Goal: Task Accomplishment & Management: Complete application form

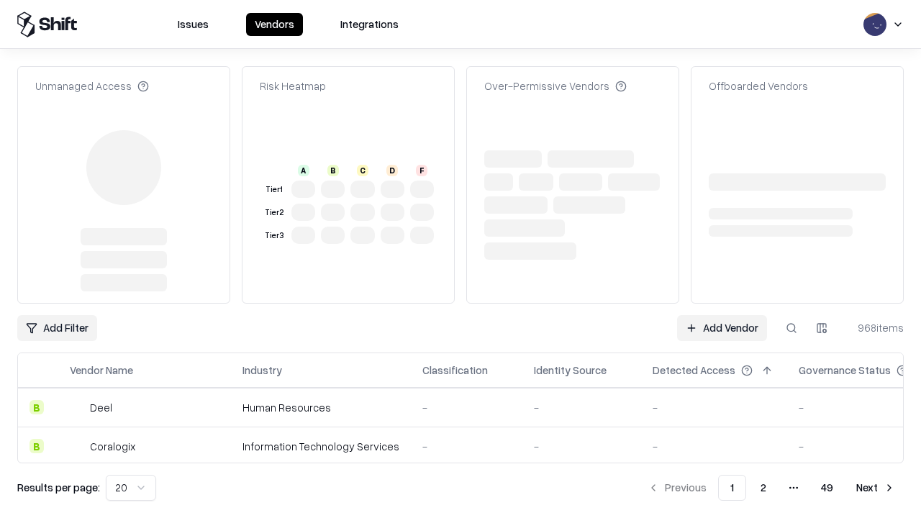
click at [721, 315] on link "Add Vendor" at bounding box center [722, 328] width 90 height 26
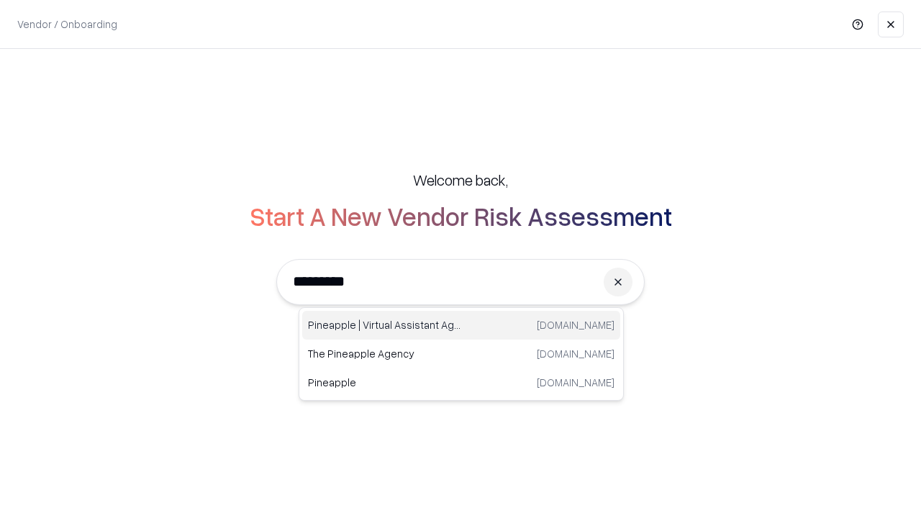
click at [461, 325] on div "Pineapple | Virtual Assistant Agency [DOMAIN_NAME]" at bounding box center [461, 325] width 318 height 29
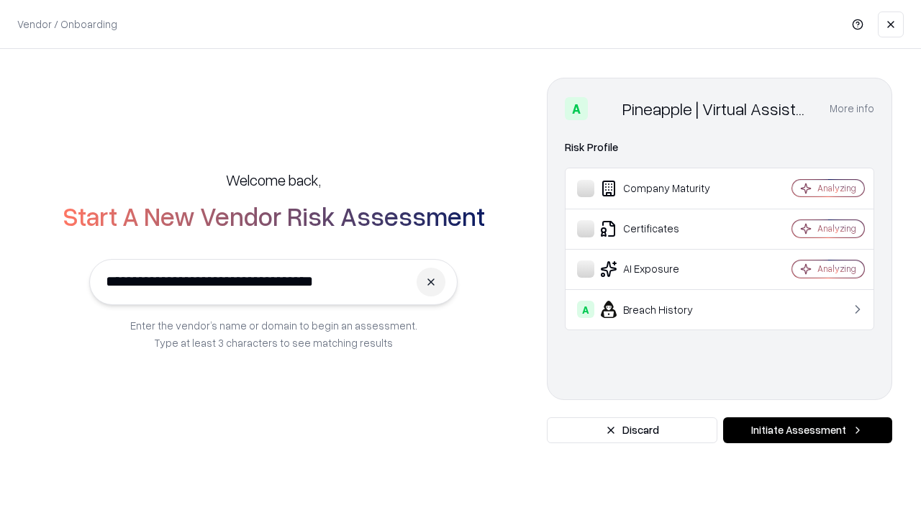
type input "**********"
click at [807, 430] on button "Initiate Assessment" at bounding box center [807, 430] width 169 height 26
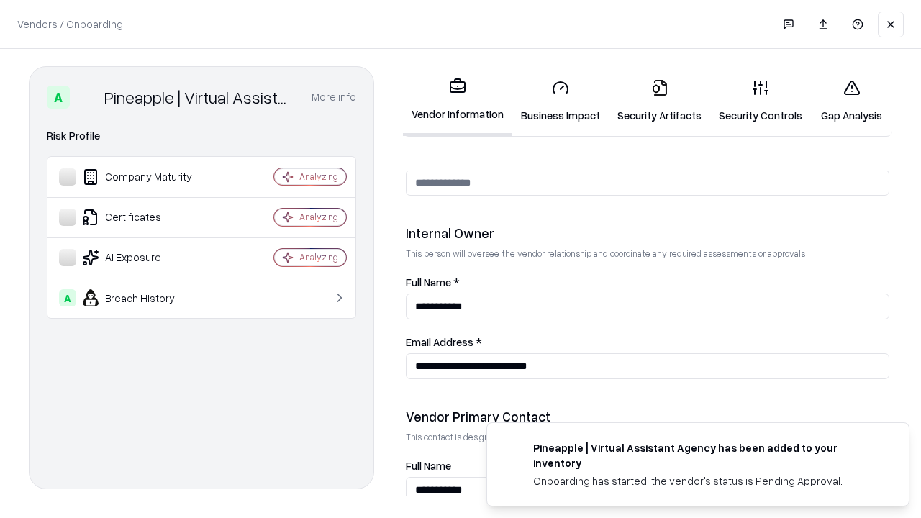
scroll to position [745, 0]
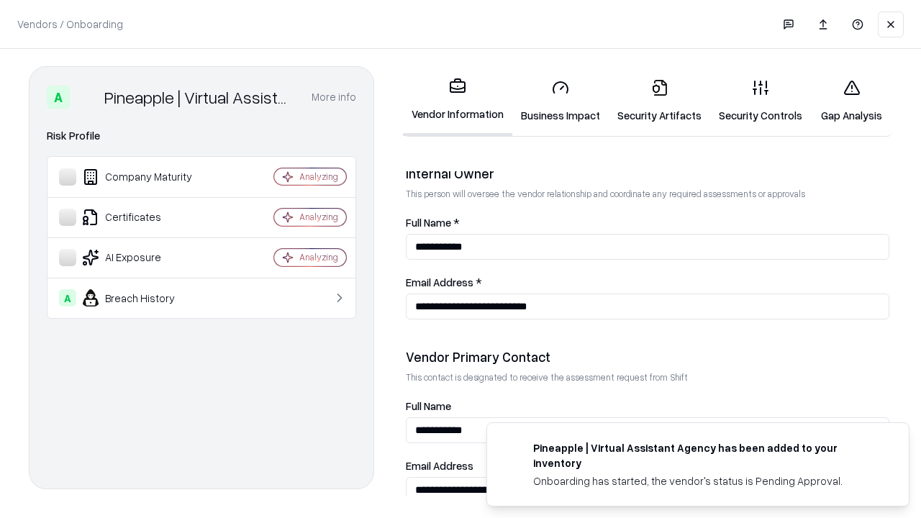
click at [560, 101] on link "Business Impact" at bounding box center [560, 101] width 96 height 67
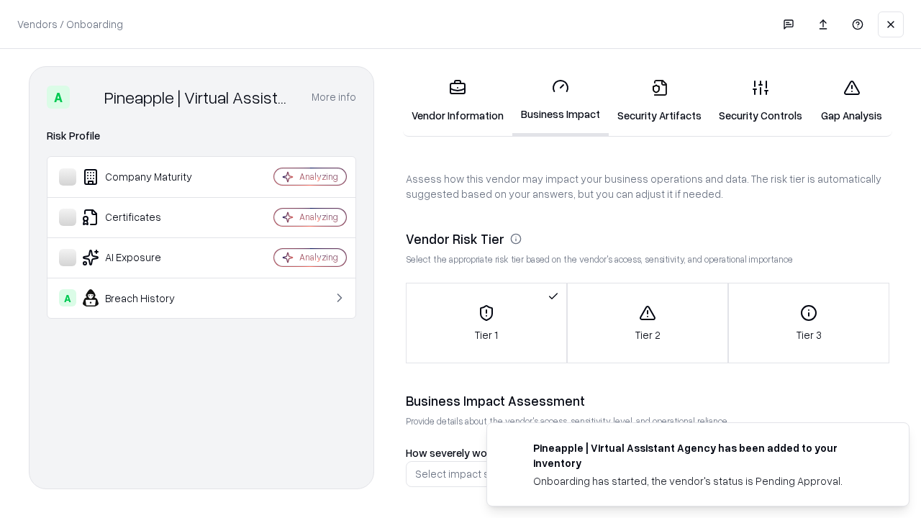
click at [851, 101] on link "Gap Analysis" at bounding box center [851, 101] width 81 height 67
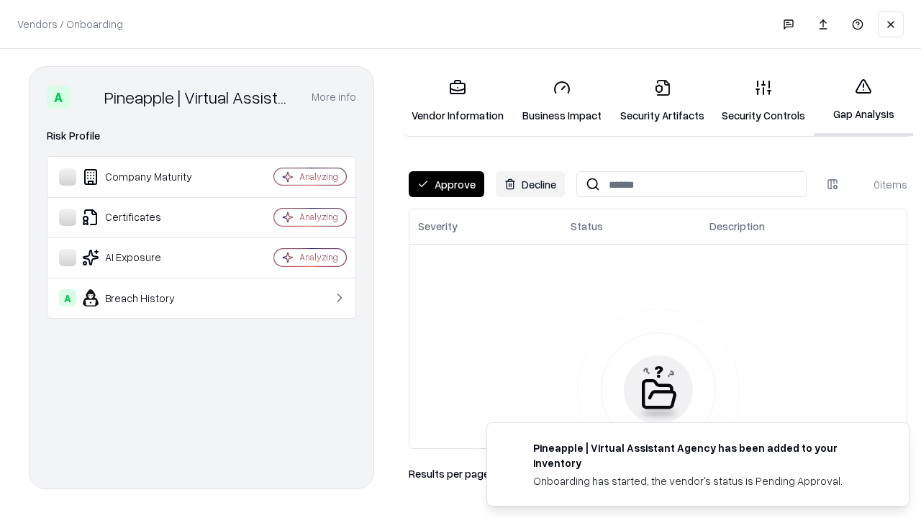
click at [446, 184] on button "Approve" at bounding box center [447, 184] width 76 height 26
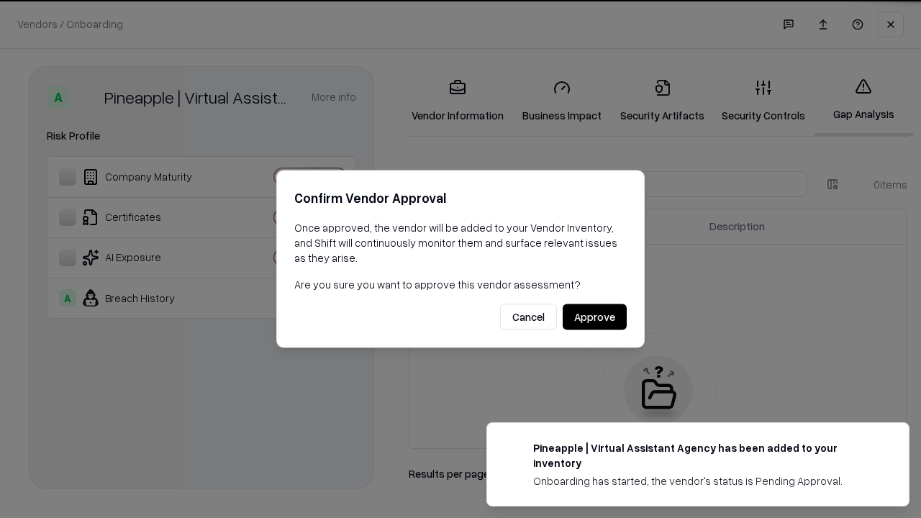
click at [594, 317] on button "Approve" at bounding box center [595, 317] width 64 height 26
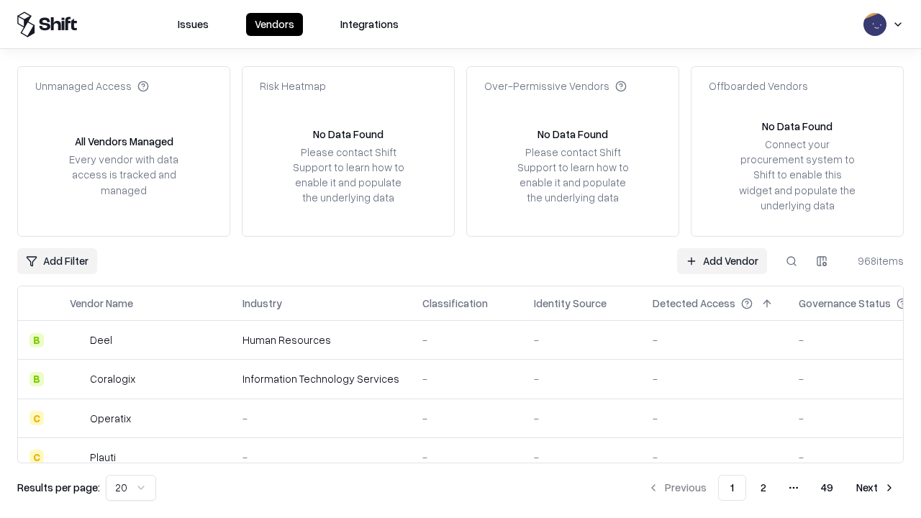
type input "**********"
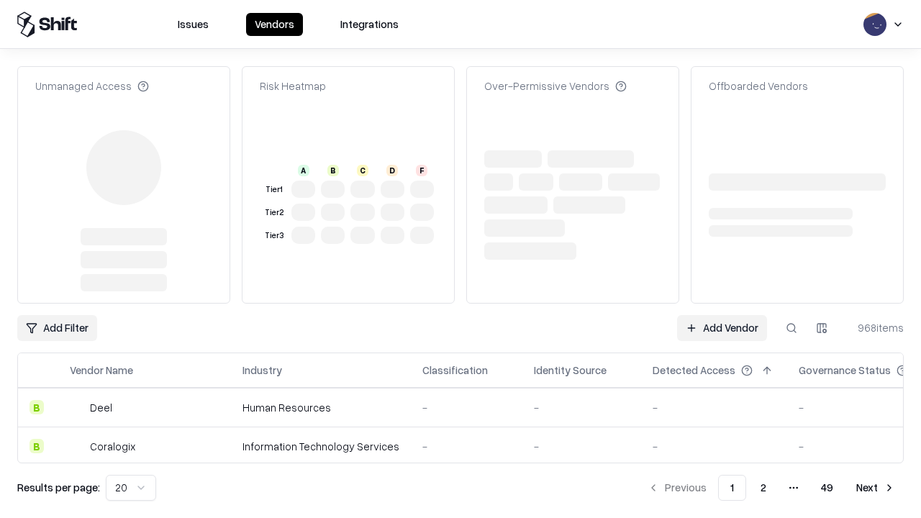
click at [721, 315] on link "Add Vendor" at bounding box center [722, 328] width 90 height 26
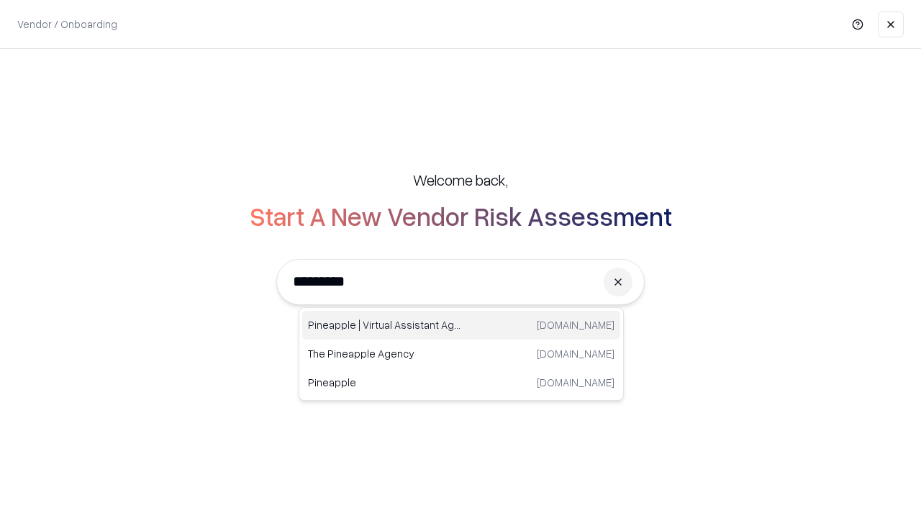
click at [461, 325] on div "Pineapple | Virtual Assistant Agency [DOMAIN_NAME]" at bounding box center [461, 325] width 318 height 29
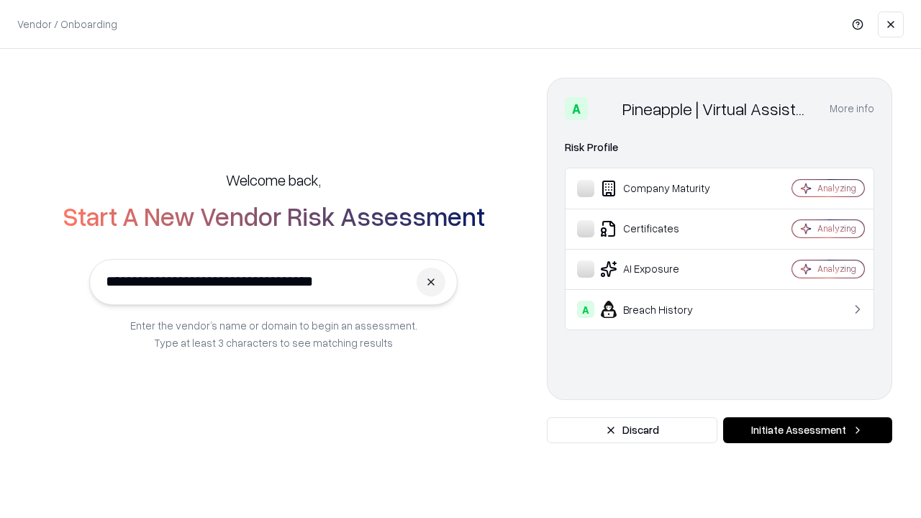
type input "**********"
click at [807, 430] on button "Initiate Assessment" at bounding box center [807, 430] width 169 height 26
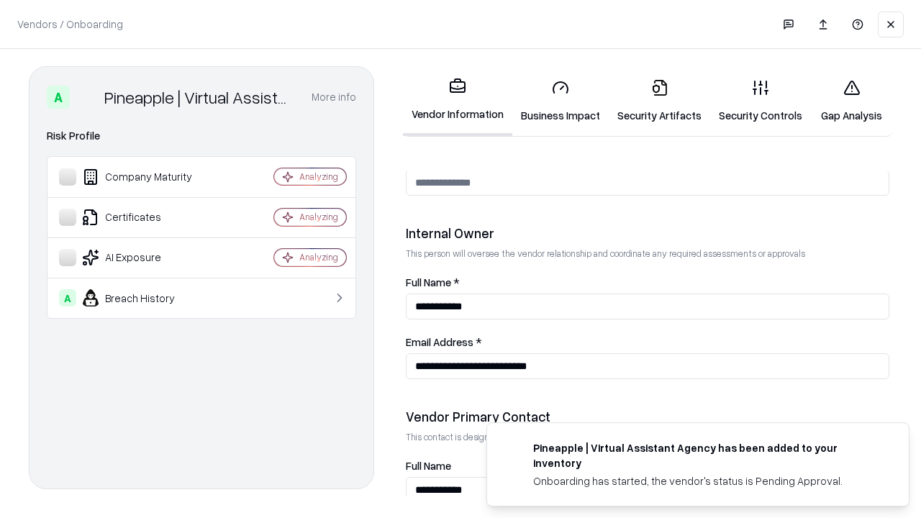
scroll to position [745, 0]
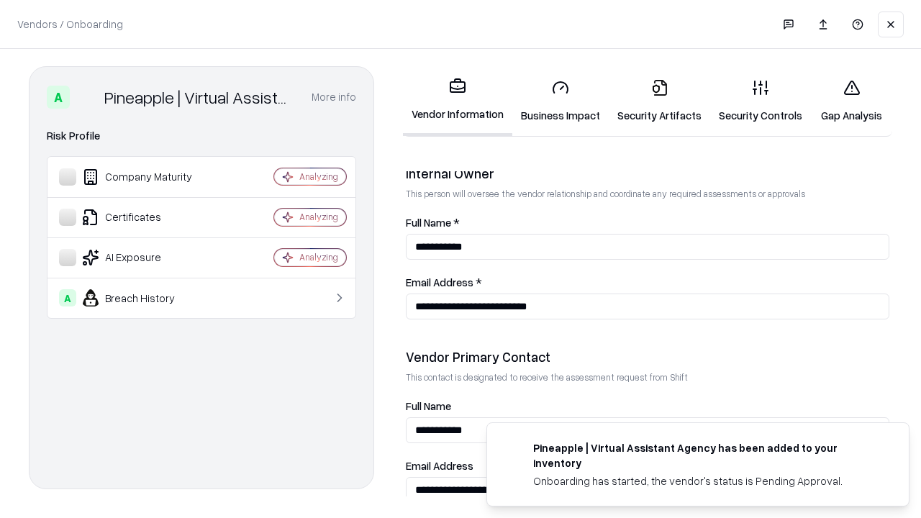
click at [851, 101] on link "Gap Analysis" at bounding box center [851, 101] width 81 height 67
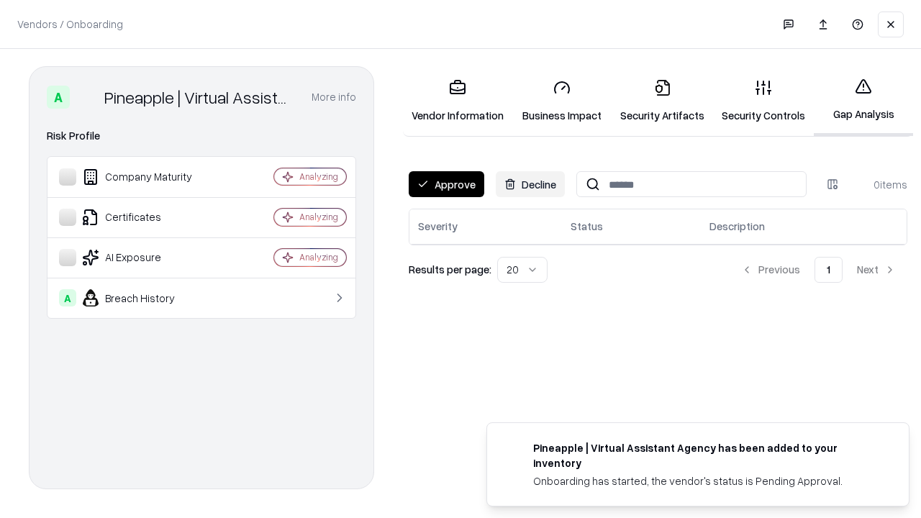
click at [446, 184] on button "Approve" at bounding box center [447, 184] width 76 height 26
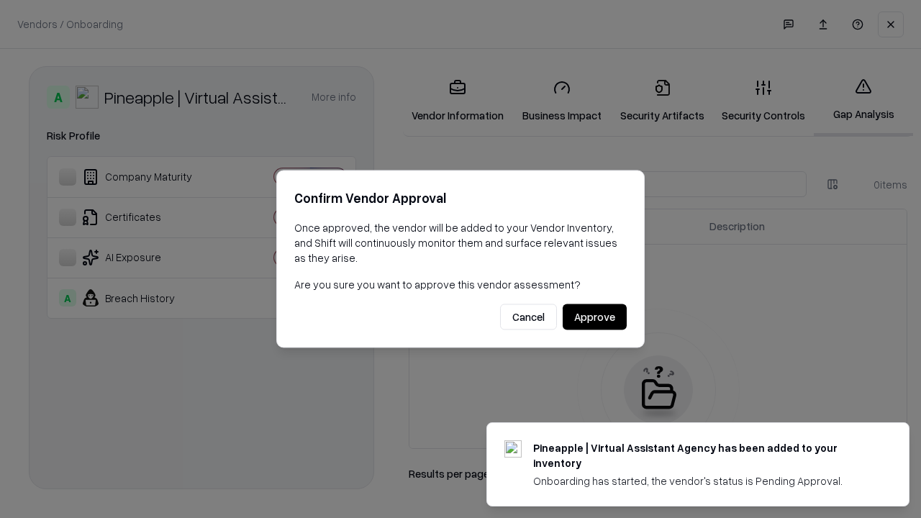
click at [594, 317] on button "Approve" at bounding box center [595, 317] width 64 height 26
